Goal: Task Accomplishment & Management: Manage account settings

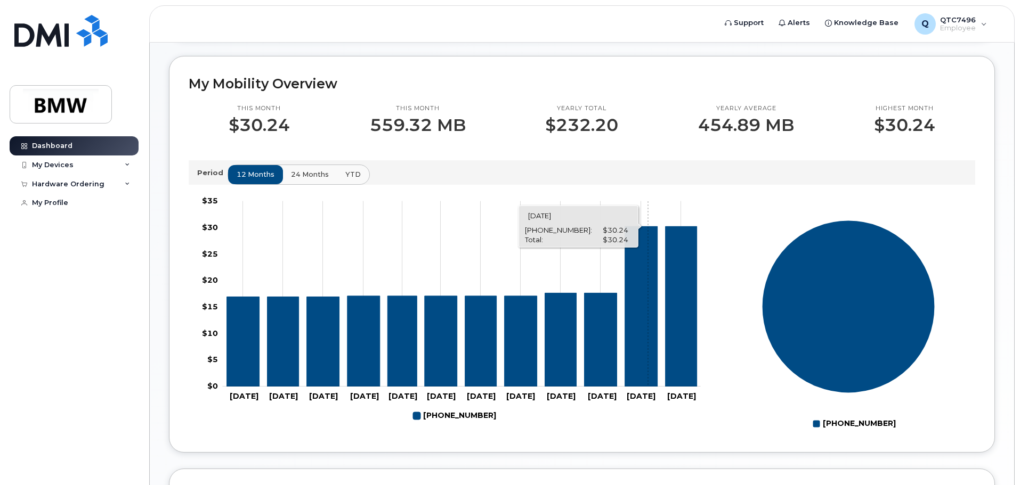
scroll to position [213, 0]
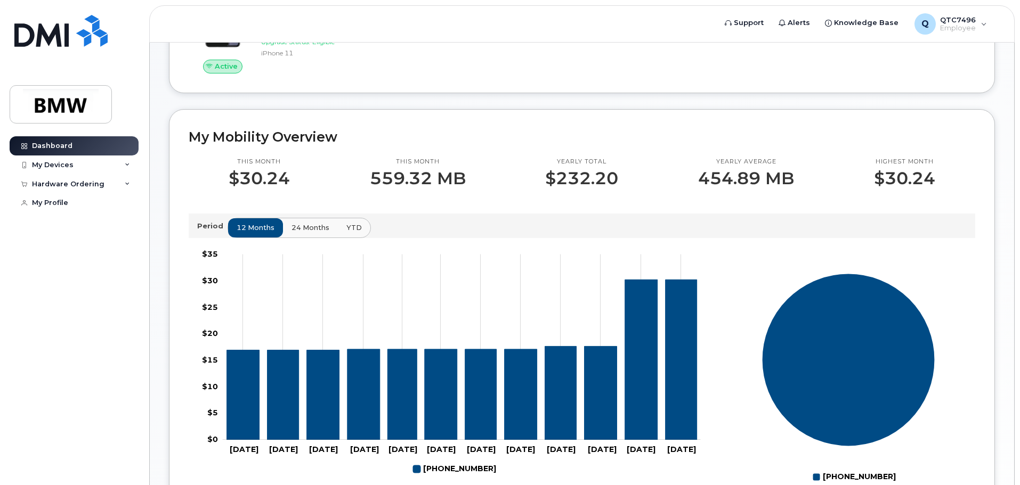
click at [306, 233] on span "24 months" at bounding box center [310, 228] width 38 height 10
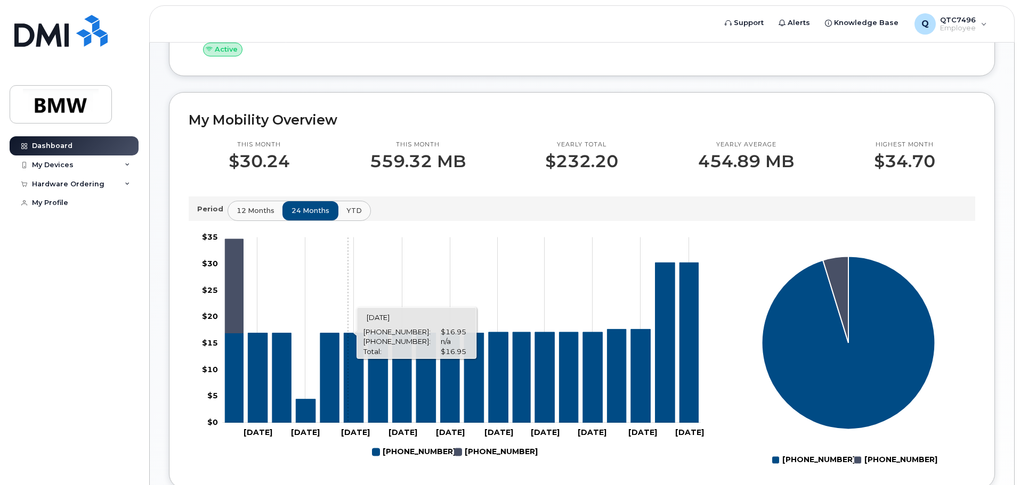
scroll to position [212, 0]
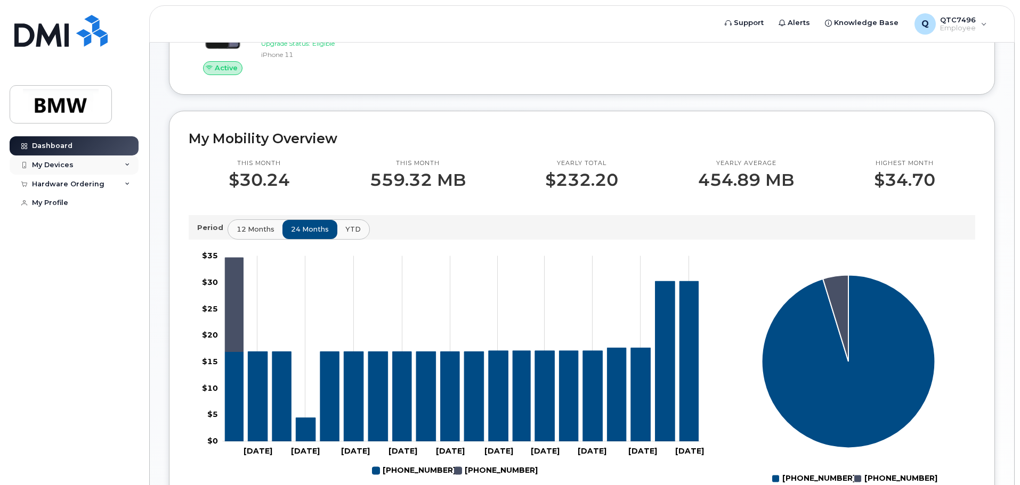
click at [125, 166] on icon at bounding box center [127, 165] width 5 height 5
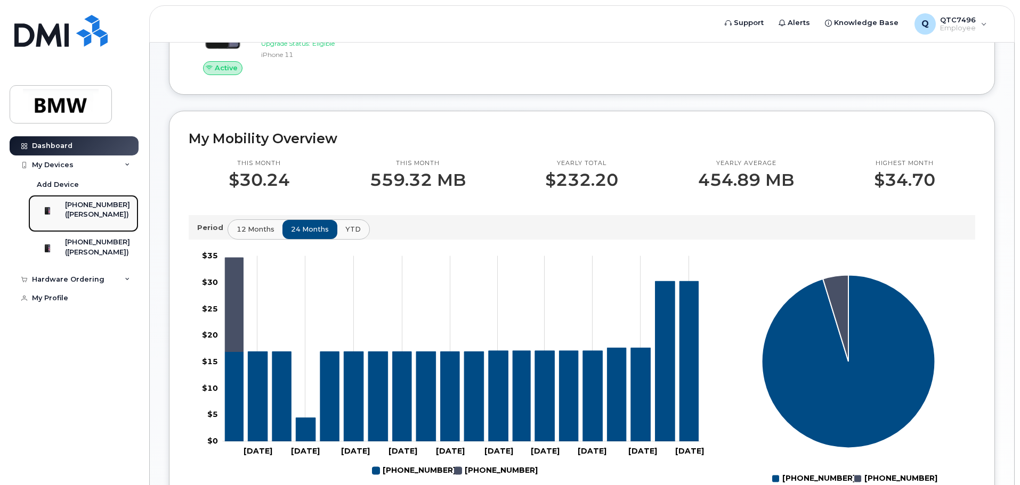
click at [123, 217] on div "([PERSON_NAME])" at bounding box center [97, 215] width 65 height 10
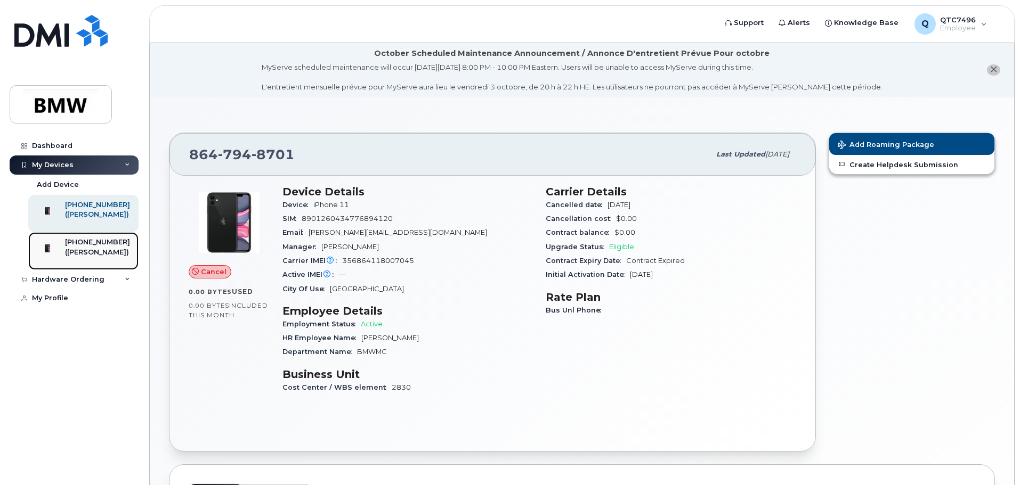
click at [103, 247] on div "[PHONE_NUMBER]" at bounding box center [97, 243] width 65 height 10
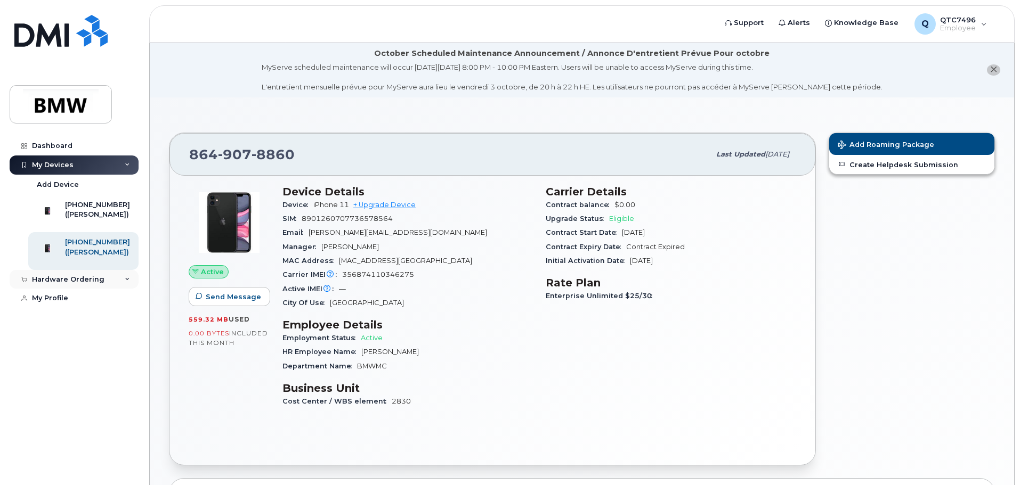
click at [127, 282] on icon at bounding box center [127, 279] width 5 height 5
click at [48, 323] on div "My Profile" at bounding box center [50, 319] width 36 height 9
